Goal: Book appointment/travel/reservation

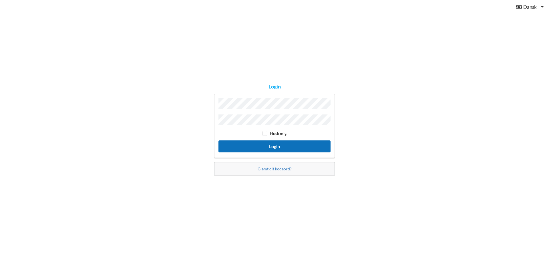
click at [268, 144] on button "Login" at bounding box center [274, 147] width 112 height 12
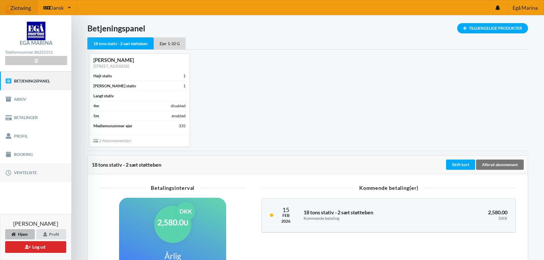
click at [21, 171] on link "Venteliste" at bounding box center [35, 173] width 71 height 18
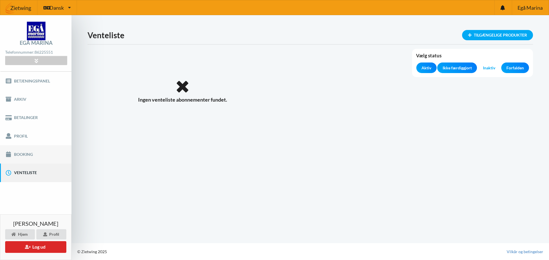
click at [18, 153] on link "Booking" at bounding box center [35, 154] width 71 height 18
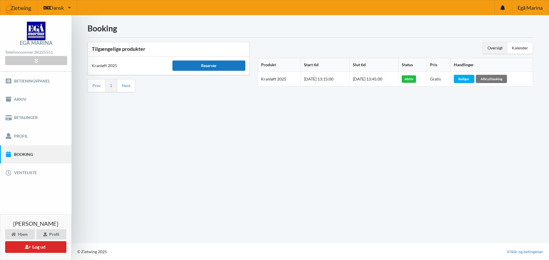
click at [200, 67] on div "Reserver" at bounding box center [208, 66] width 73 height 10
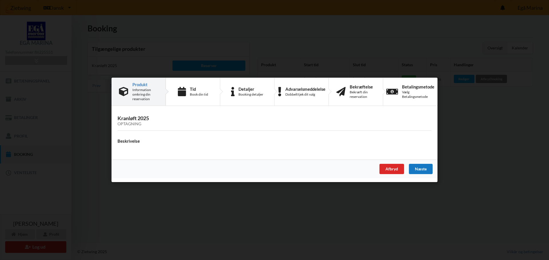
click at [422, 167] on div "Næste" at bounding box center [421, 169] width 24 height 10
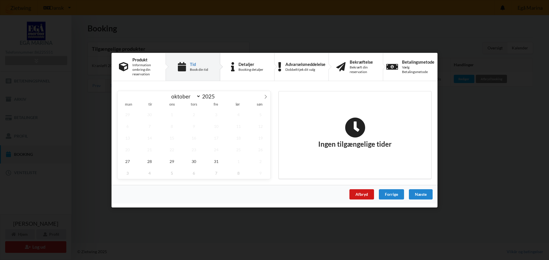
click at [364, 194] on div "Afbryd" at bounding box center [361, 194] width 25 height 10
